Goal: Task Accomplishment & Management: Manage account settings

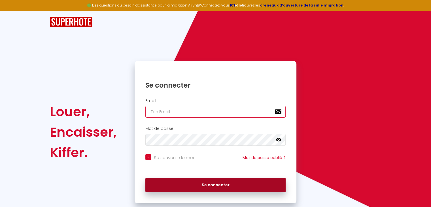
type input "[EMAIL_ADDRESS][PERSON_NAME][DOMAIN_NAME]"
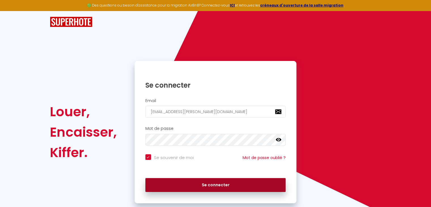
click at [216, 184] on button "Se connecter" at bounding box center [215, 185] width 141 height 14
checkbox input "true"
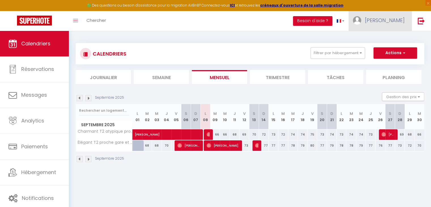
click at [399, 29] on link "[PERSON_NAME]" at bounding box center [380, 21] width 63 height 20
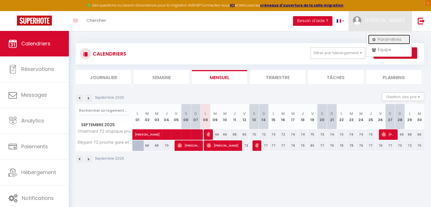
click at [382, 41] on link "Paramètres" at bounding box center [389, 40] width 42 height 10
